Goal: Task Accomplishment & Management: Manage account settings

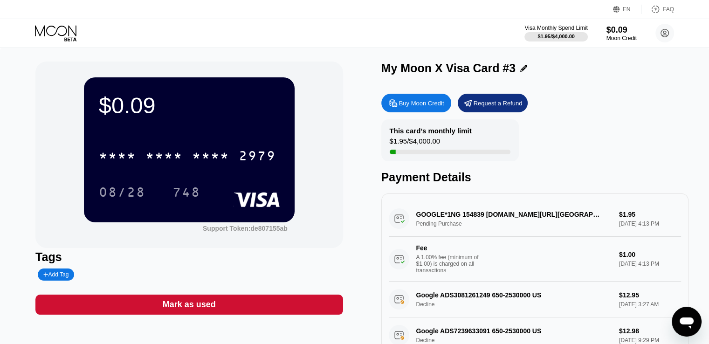
click at [56, 28] on icon at bounding box center [56, 33] width 43 height 16
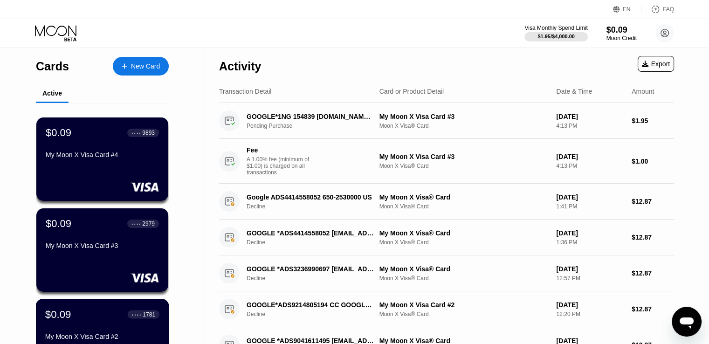
click at [90, 320] on div "$0.09 ● ● ● ● 1781" at bounding box center [102, 314] width 114 height 12
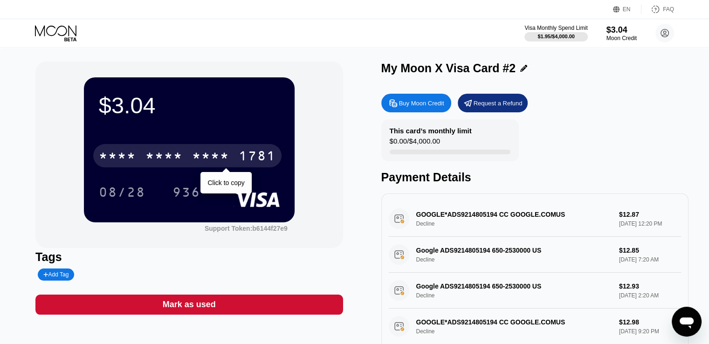
click at [248, 160] on div "1781" at bounding box center [257, 157] width 37 height 15
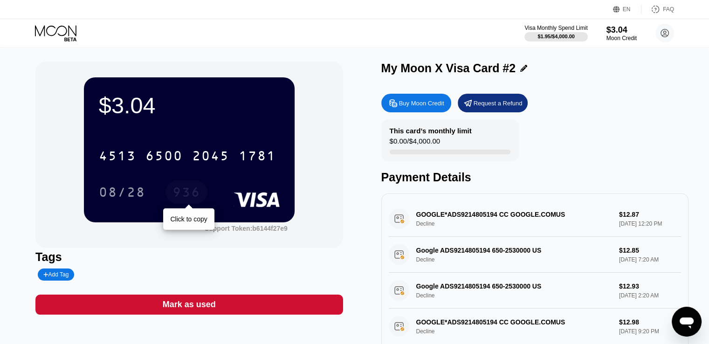
click at [195, 190] on div "936" at bounding box center [187, 193] width 28 height 15
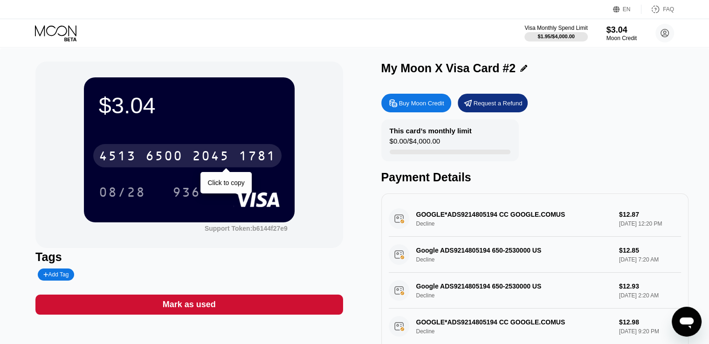
click at [177, 159] on div "6500" at bounding box center [164, 157] width 37 height 15
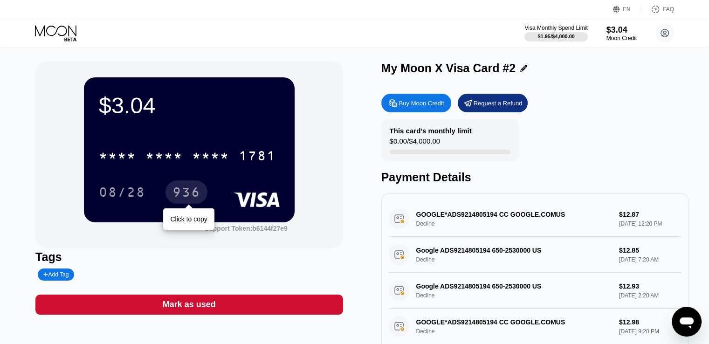
click at [188, 189] on div "936" at bounding box center [187, 193] width 28 height 15
